Goal: Transaction & Acquisition: Purchase product/service

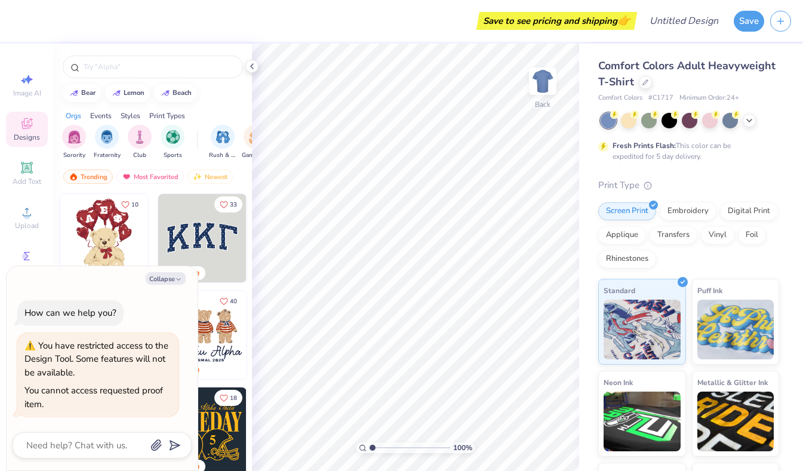
click at [174, 287] on div "Collapse How can we help you? You have restricted access to the Design Tool. So…" at bounding box center [102, 368] width 191 height 204
click at [174, 281] on button "Collapse" at bounding box center [166, 278] width 40 height 13
type textarea "x"
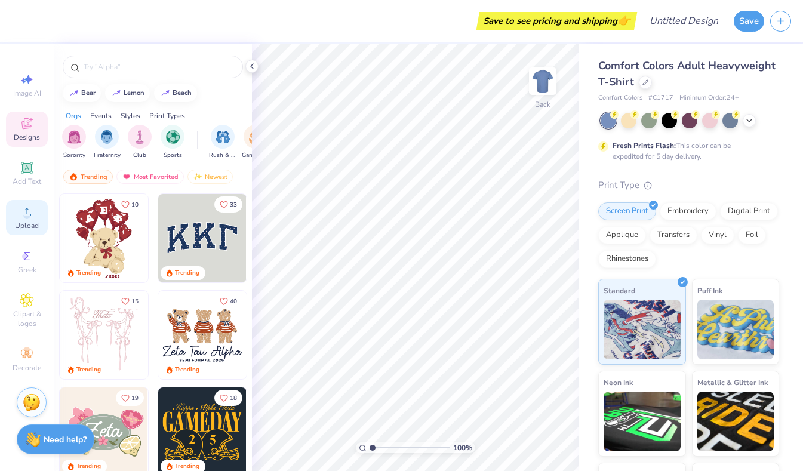
click at [29, 216] on icon at bounding box center [27, 212] width 8 height 8
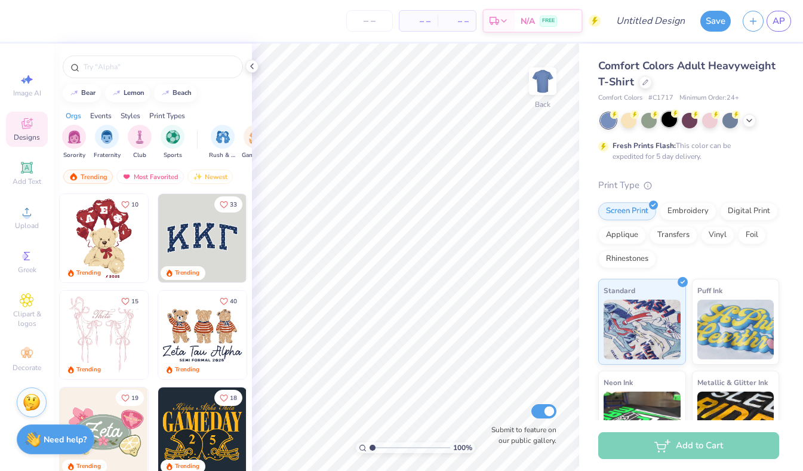
click at [667, 121] on div at bounding box center [669, 120] width 16 height 16
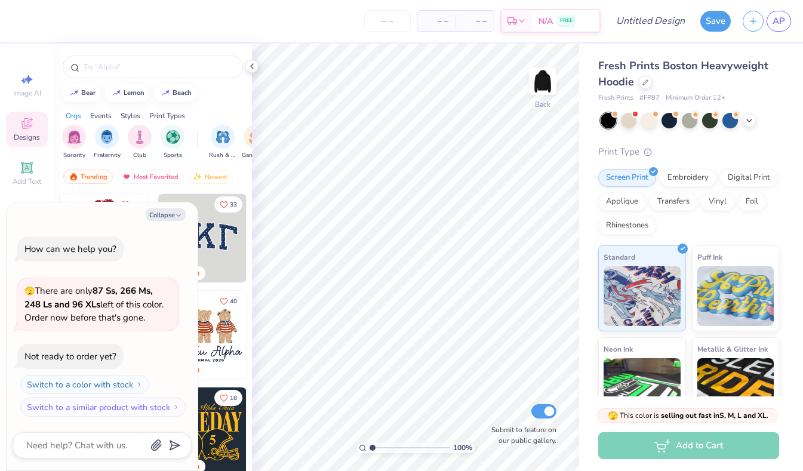
click at [32, 130] on icon at bounding box center [27, 123] width 14 height 14
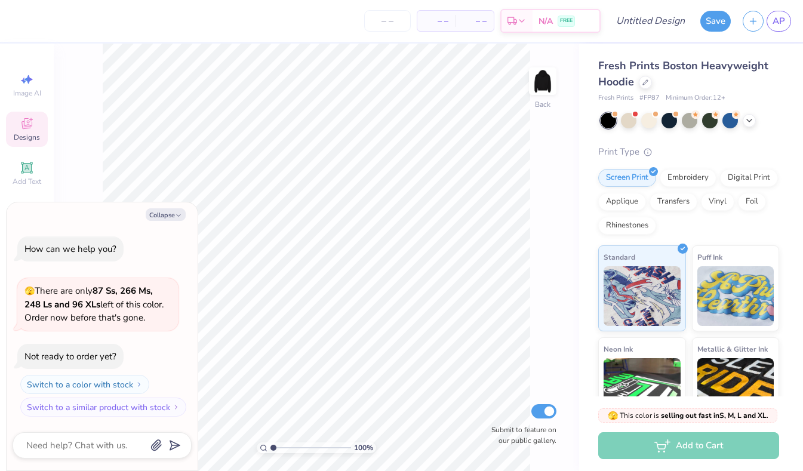
click at [23, 131] on div "Designs" at bounding box center [27, 129] width 42 height 35
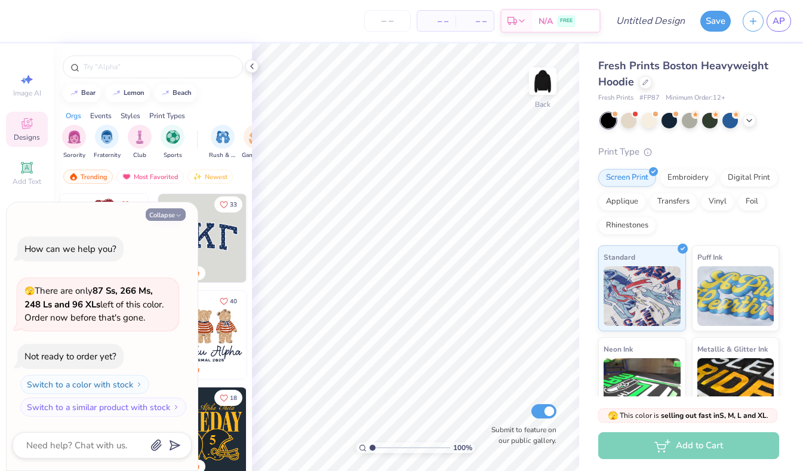
click at [180, 215] on icon "button" at bounding box center [178, 215] width 7 height 7
type textarea "x"
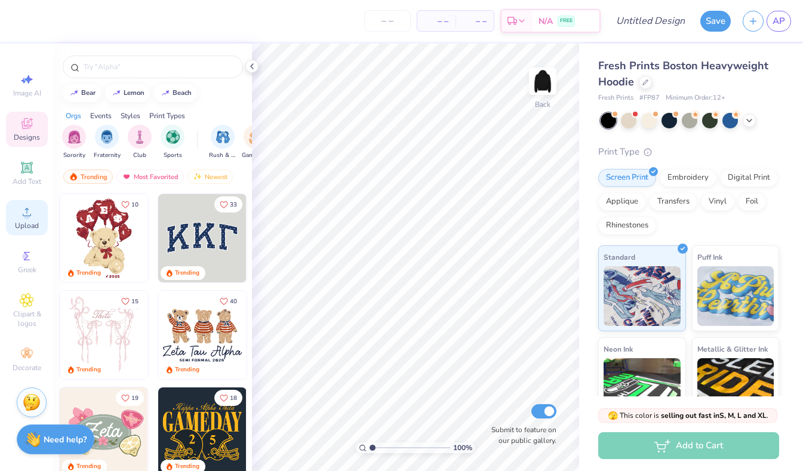
click at [33, 214] on icon at bounding box center [27, 212] width 14 height 14
click at [140, 59] on div at bounding box center [153, 67] width 180 height 23
click at [140, 61] on input "text" at bounding box center [158, 67] width 153 height 12
type input "omega delta phi"
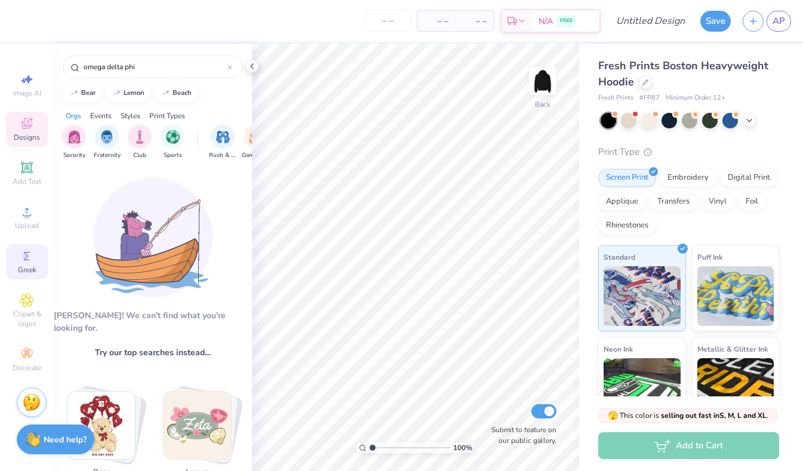
click at [27, 256] on circle at bounding box center [25, 256] width 7 height 7
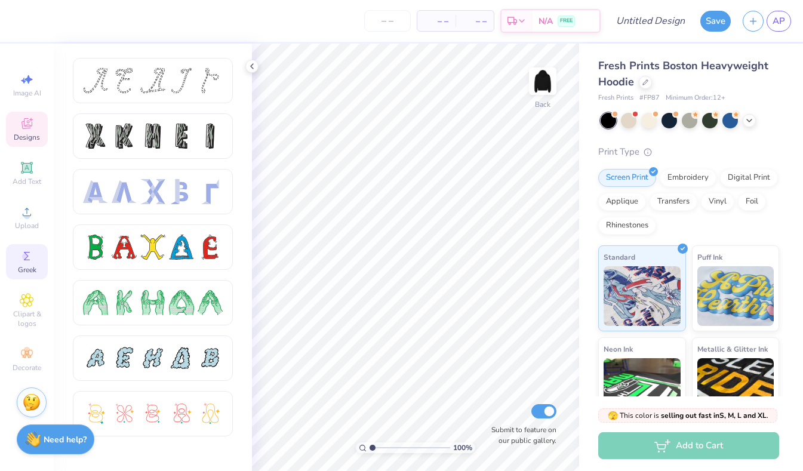
click at [31, 130] on icon at bounding box center [27, 123] width 14 height 14
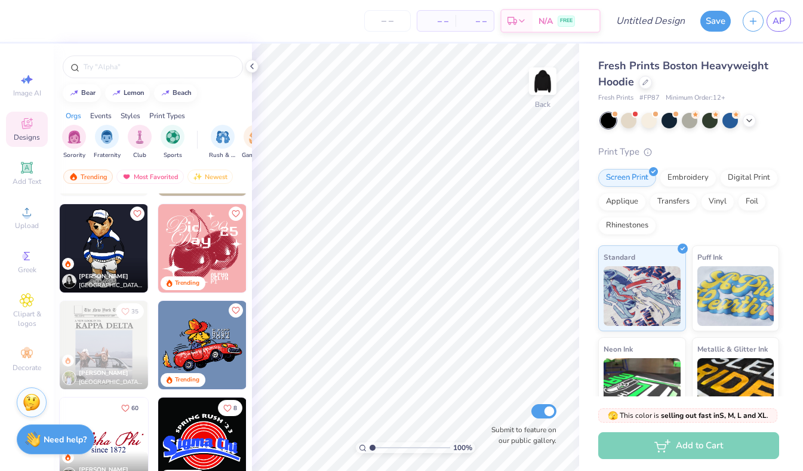
scroll to position [1747, 0]
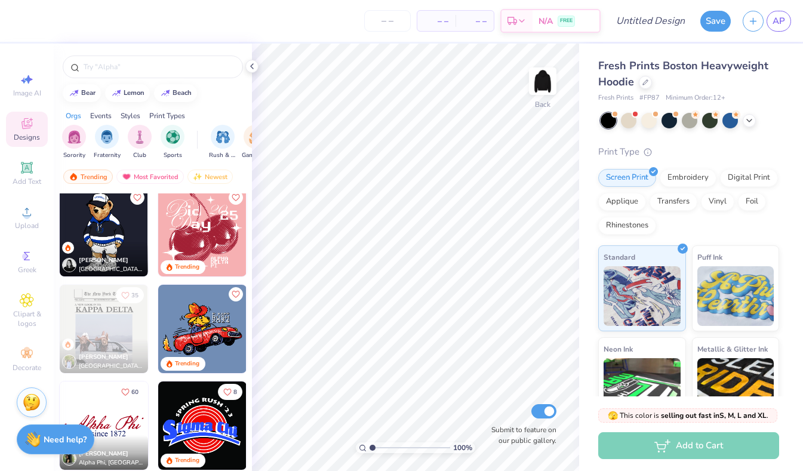
click at [195, 421] on img at bounding box center [202, 425] width 88 height 88
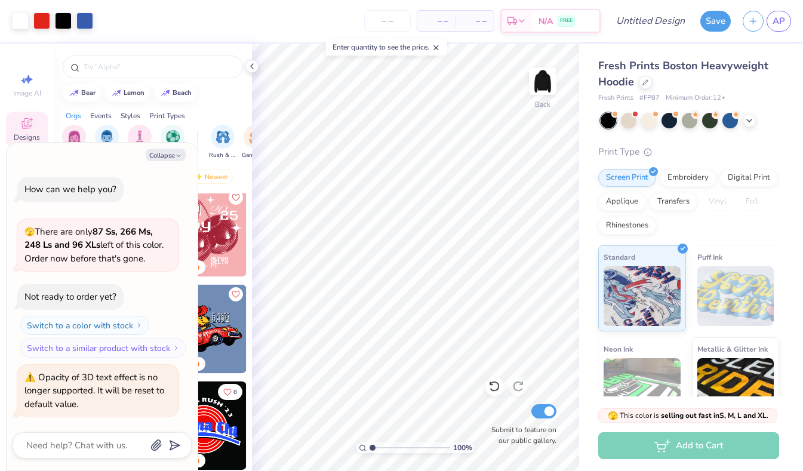
click at [221, 240] on img at bounding box center [202, 232] width 88 height 88
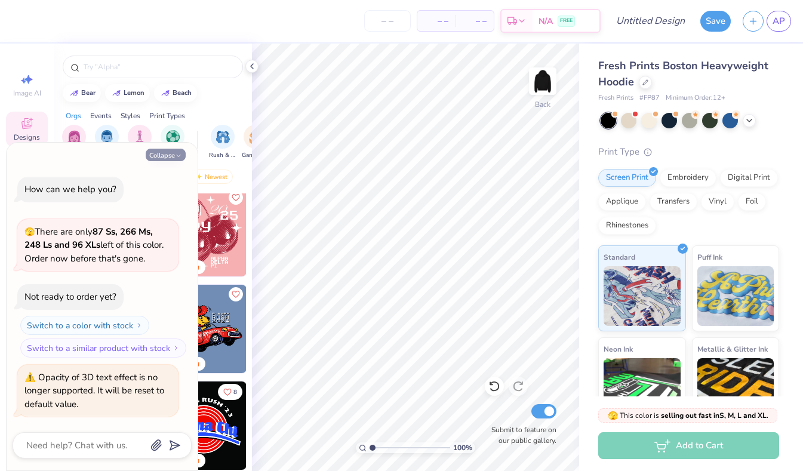
click at [177, 156] on icon "button" at bounding box center [178, 155] width 7 height 7
type textarea "x"
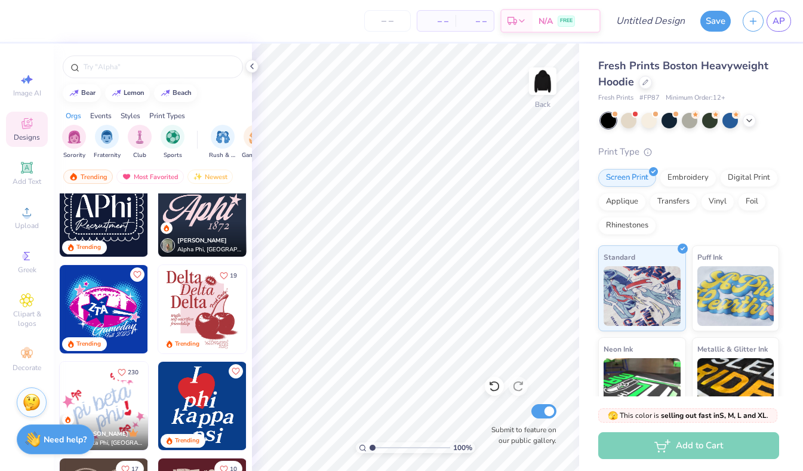
scroll to position [607, 0]
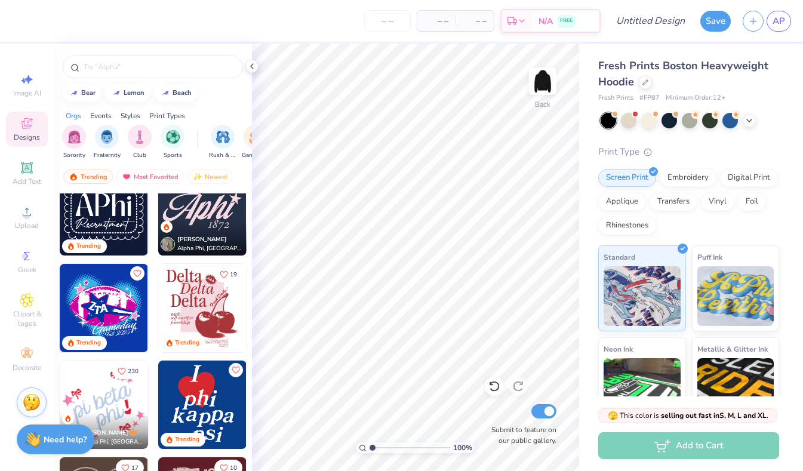
click at [213, 406] on img at bounding box center [202, 405] width 88 height 88
type input "7.00"
type input "8.95"
click at [698, 444] on div "Add to Cart" at bounding box center [688, 445] width 181 height 27
click at [398, 26] on input "number" at bounding box center [387, 20] width 47 height 21
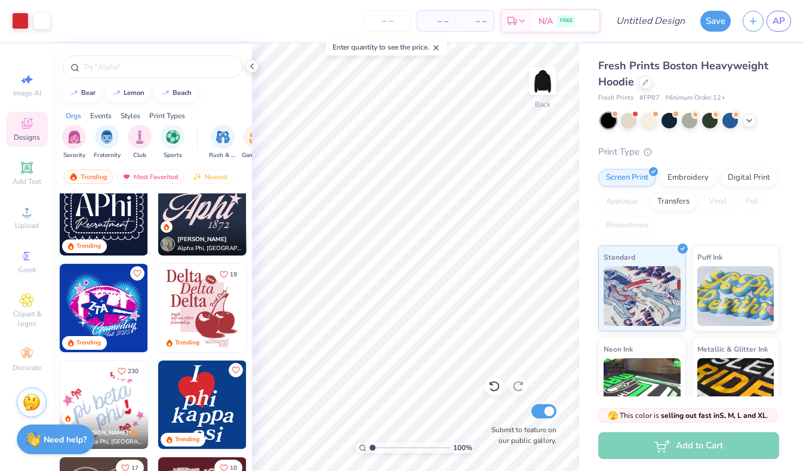
click at [462, 22] on div "– – Total" at bounding box center [475, 21] width 38 height 20
click at [399, 23] on input "number" at bounding box center [387, 20] width 47 height 21
type input "12"
